Goal: Check status: Check status

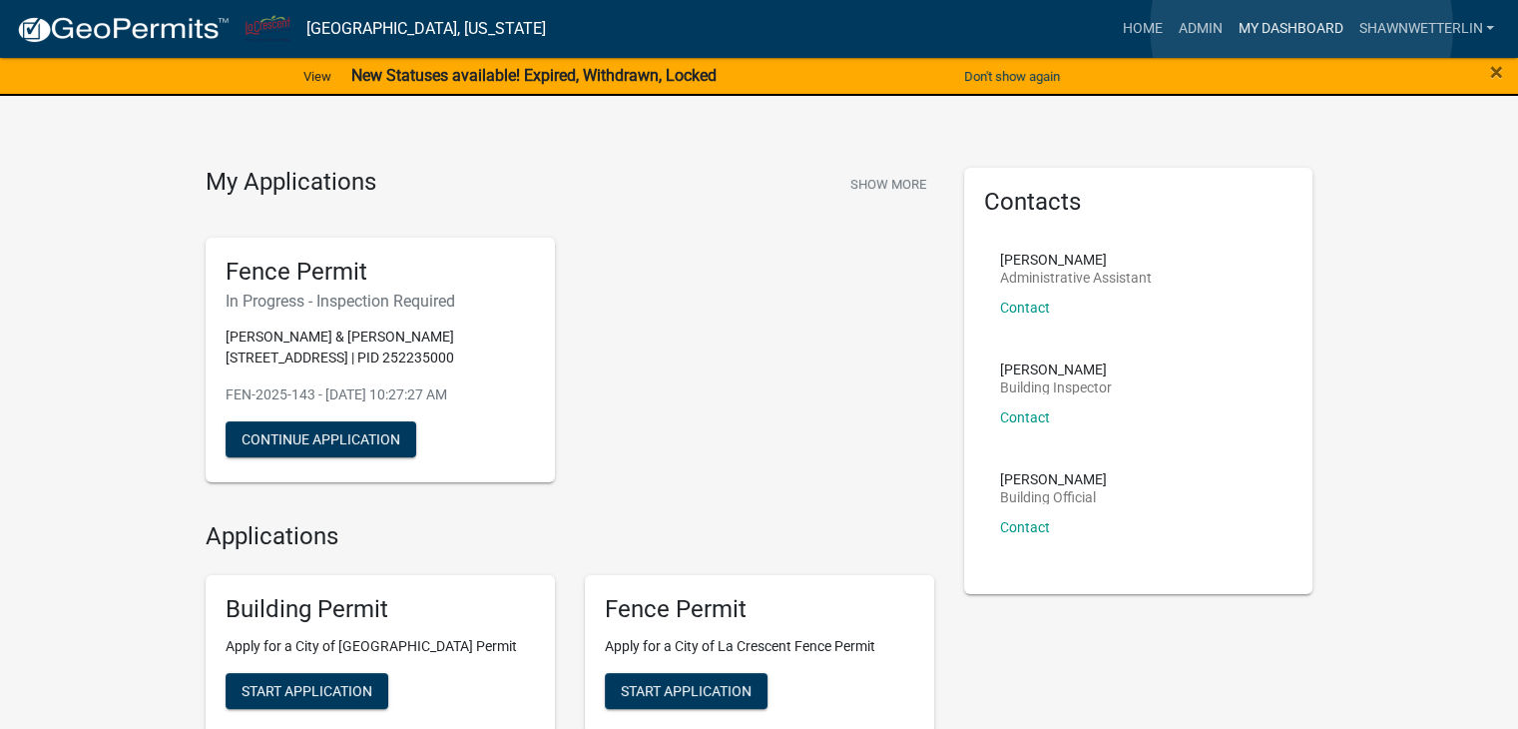
click at [1302, 28] on link "My Dashboard" at bounding box center [1290, 29] width 121 height 38
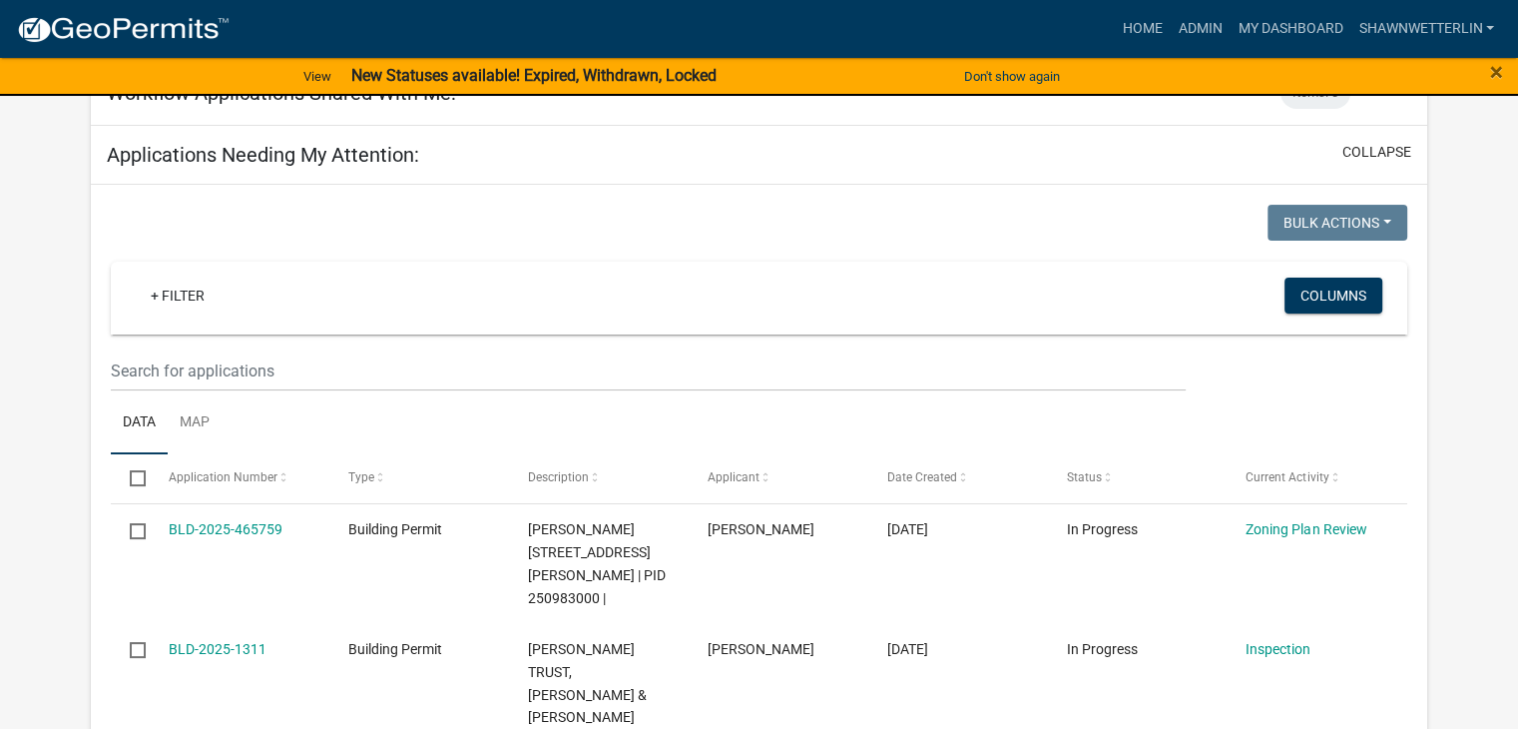
scroll to position [299, 0]
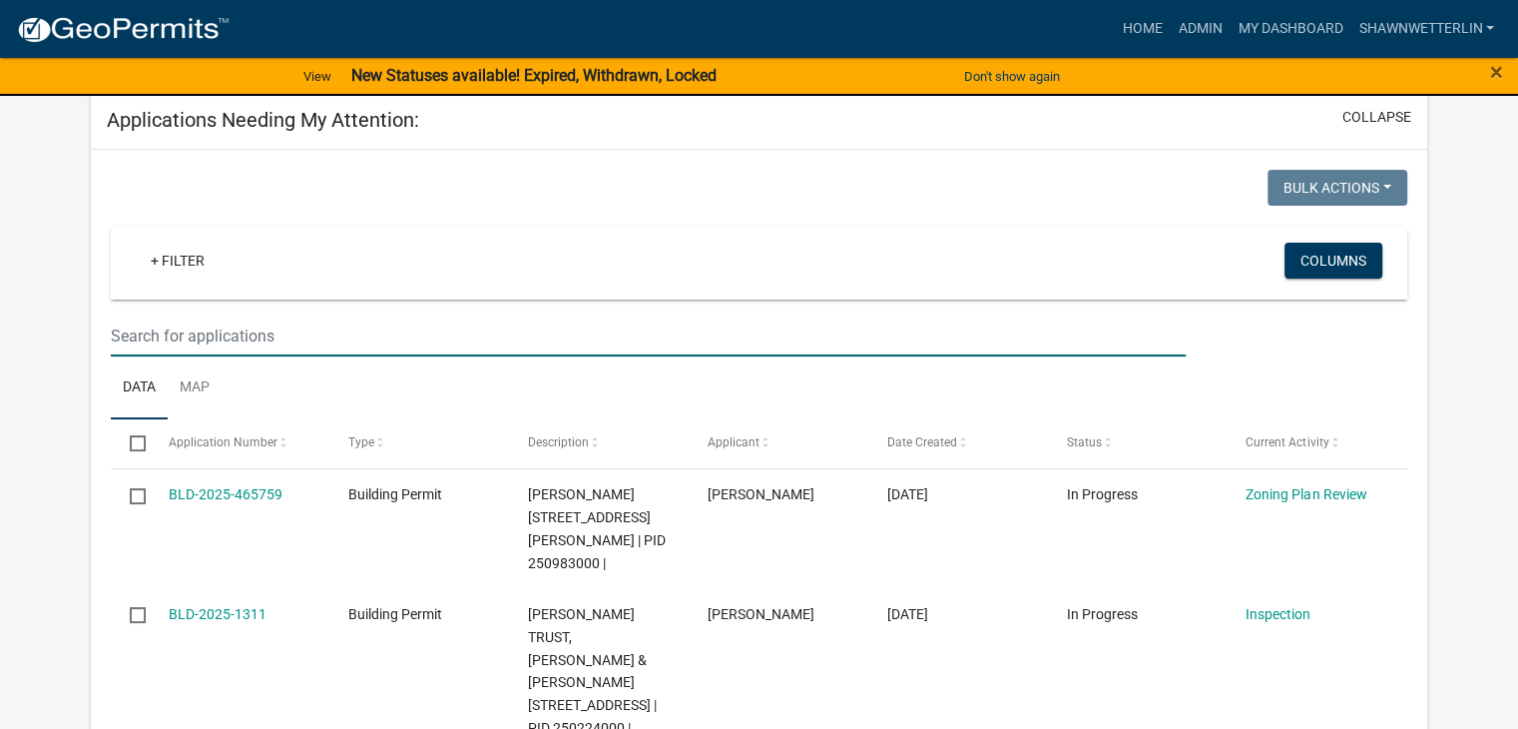
click at [128, 351] on input "text" at bounding box center [648, 335] width 1075 height 41
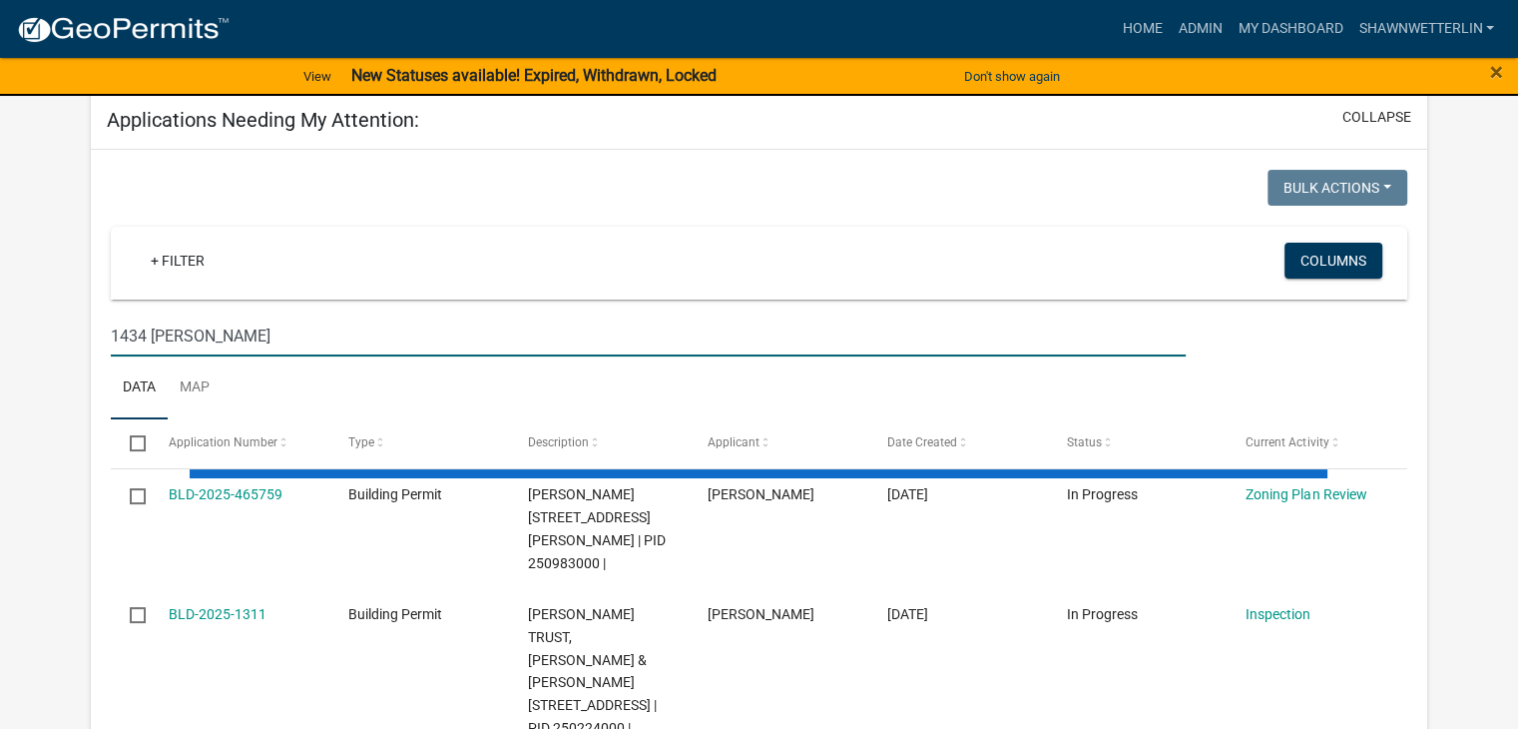
type input "1434 [PERSON_NAME]"
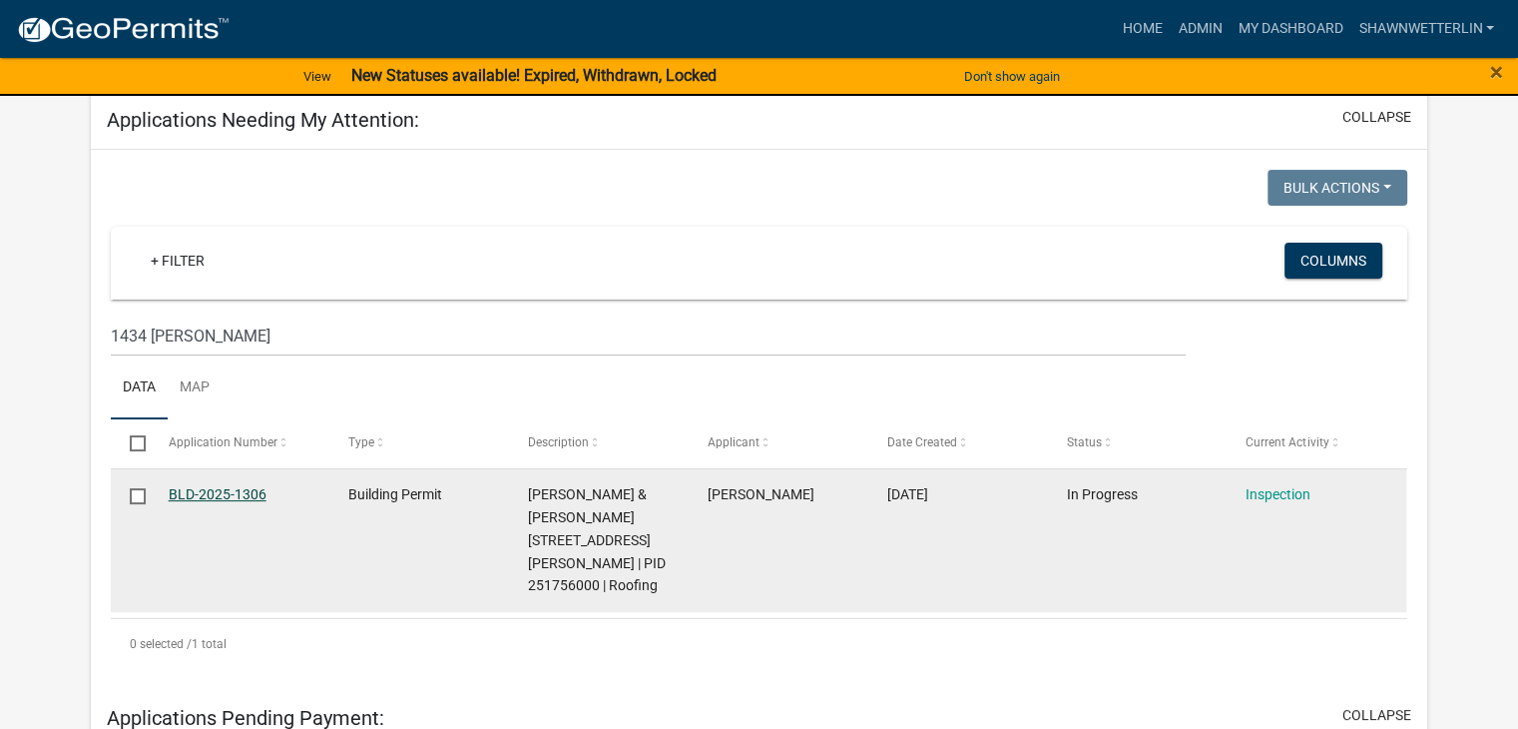
click at [227, 492] on link "BLD-2025-1306" at bounding box center [218, 494] width 98 height 16
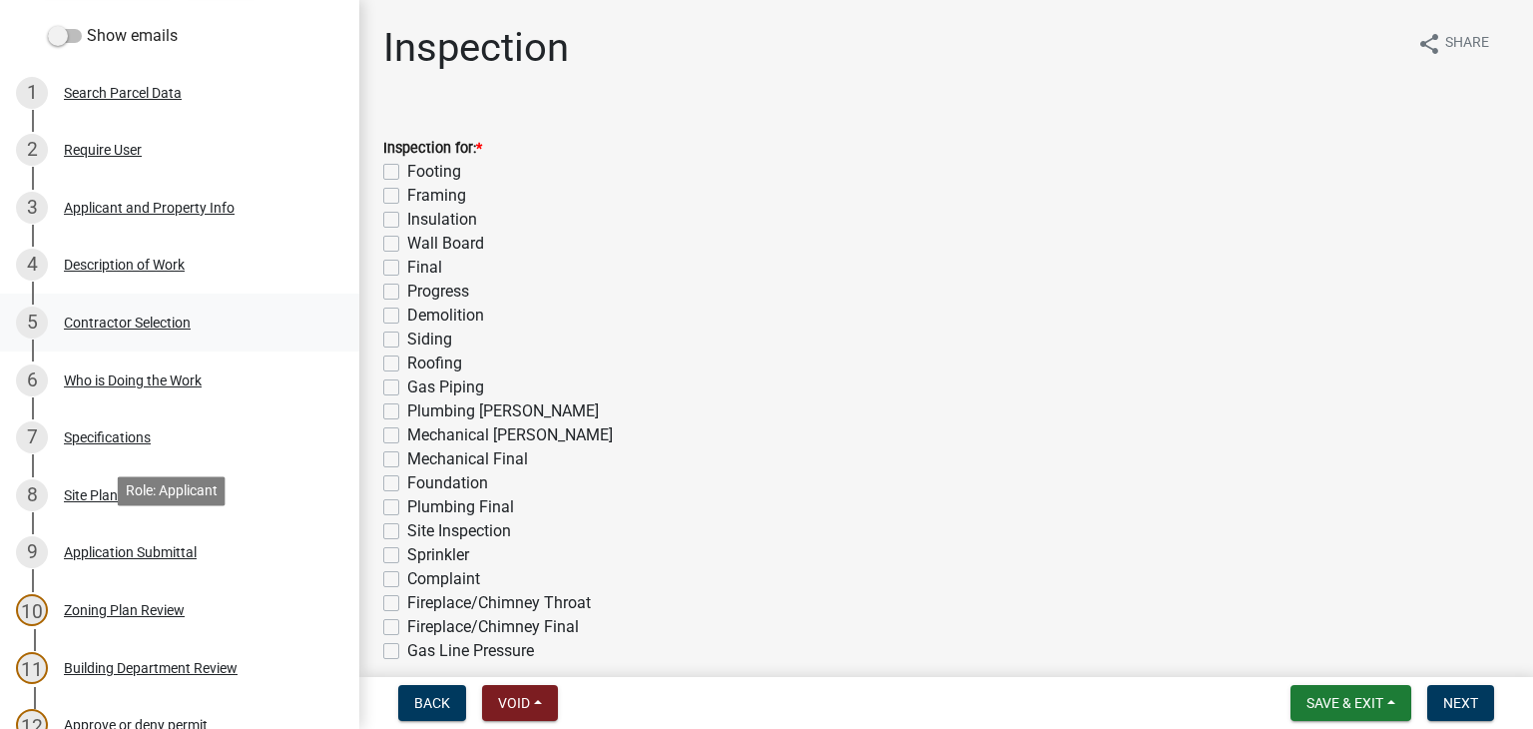
scroll to position [299, 0]
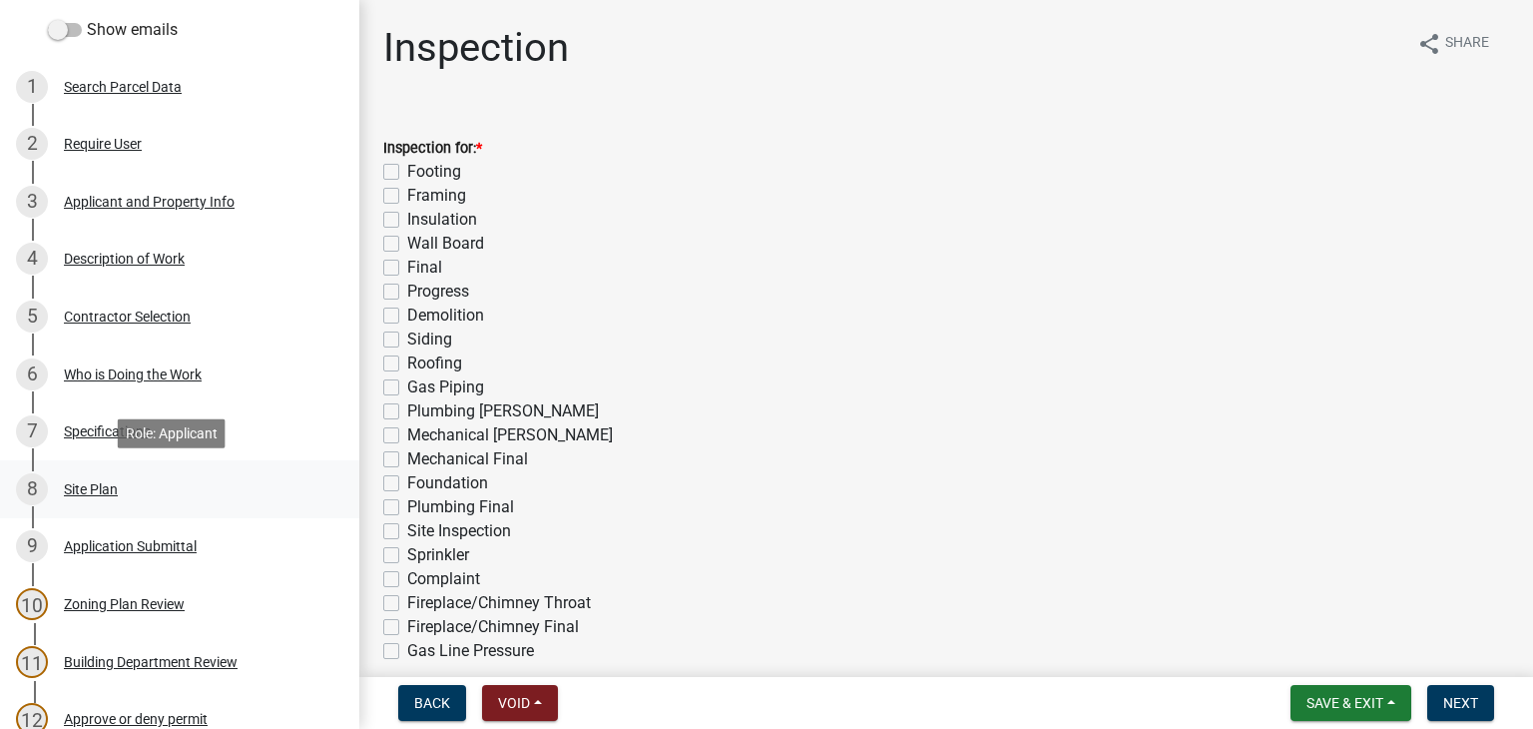
click at [89, 483] on div "Site Plan" at bounding box center [91, 489] width 54 height 14
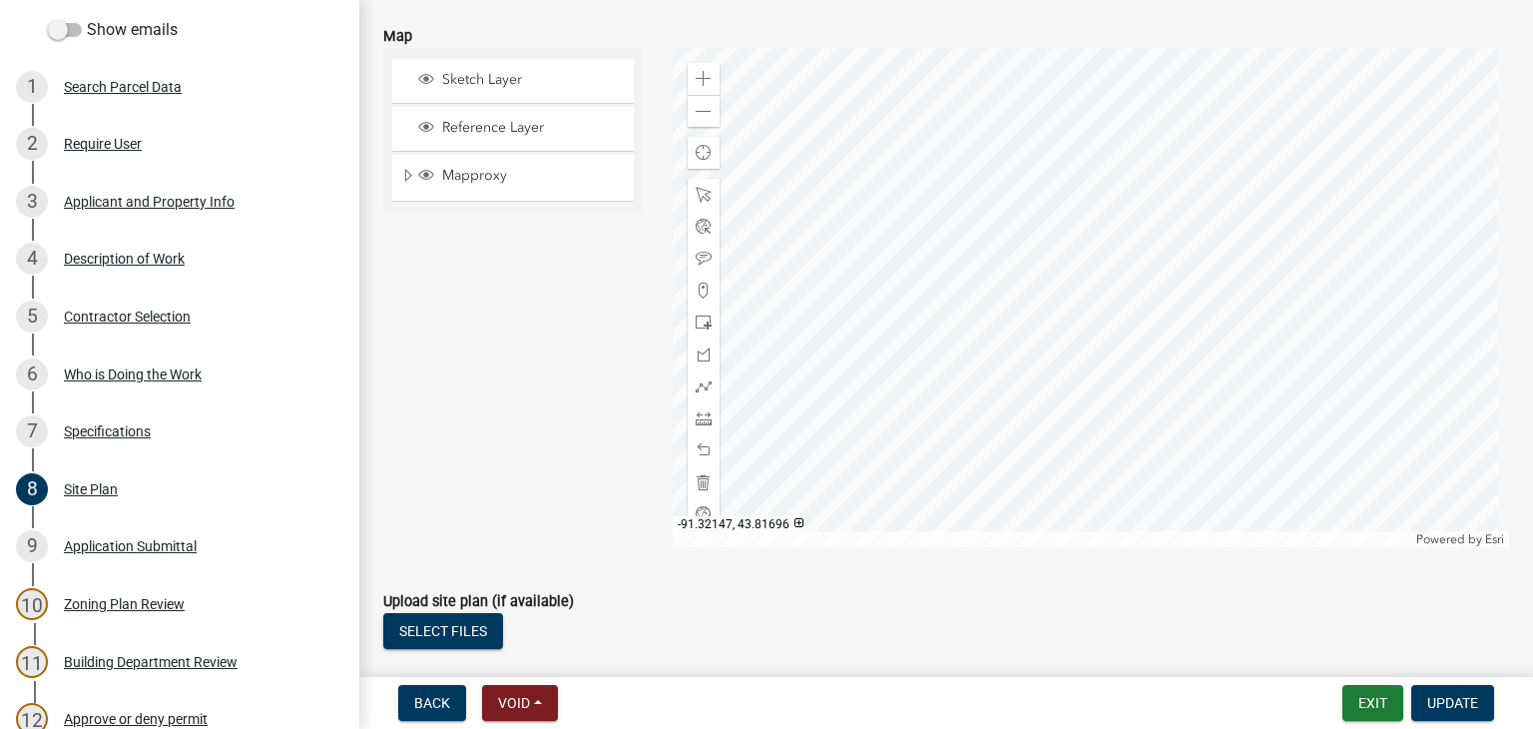
scroll to position [362, 0]
